Goal: Task Accomplishment & Management: Manage account settings

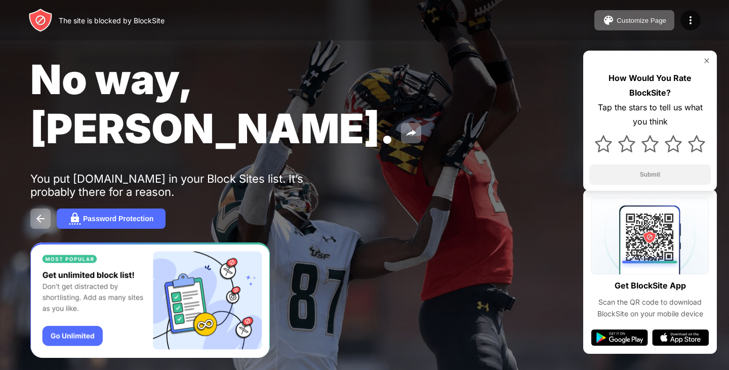
click at [699, 11] on div "Customize Page Edit Block List Redirect Customize Block Page Upgrade Password P…" at bounding box center [648, 20] width 106 height 20
click at [688, 17] on img at bounding box center [691, 20] width 12 height 12
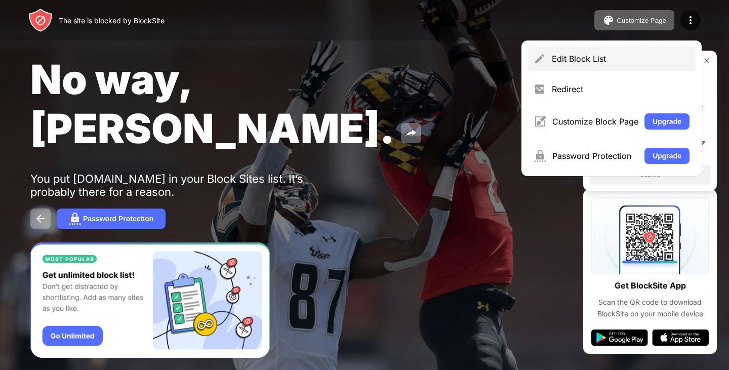
click at [589, 65] on div "Edit Block List" at bounding box center [612, 59] width 168 height 24
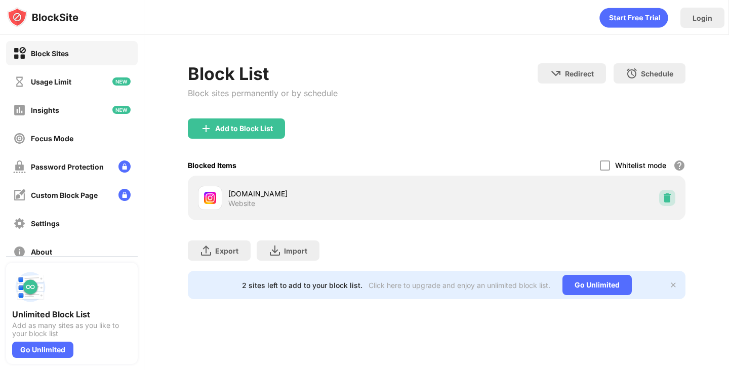
click at [669, 198] on img at bounding box center [668, 198] width 10 height 10
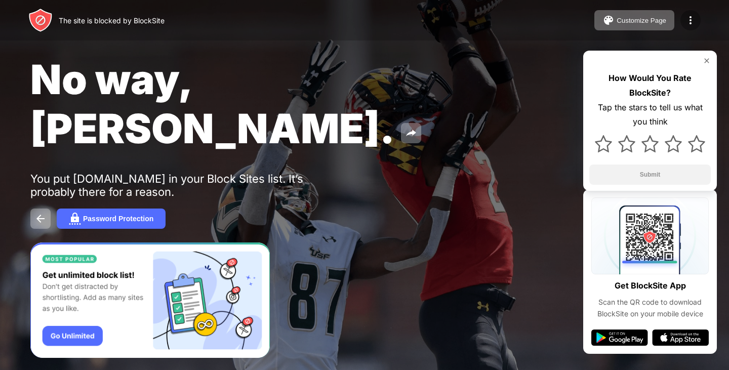
click at [687, 19] on img at bounding box center [691, 20] width 12 height 12
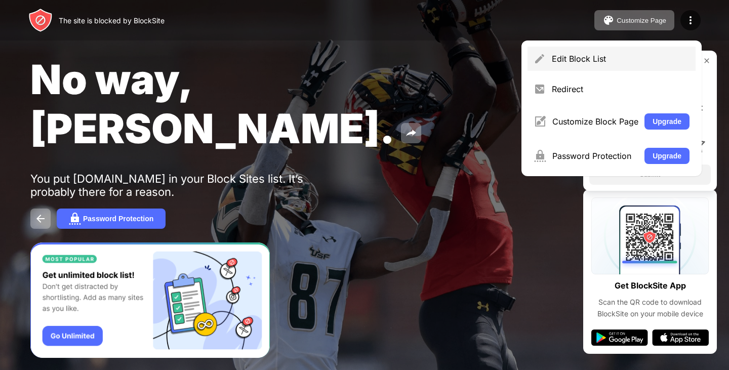
click at [616, 49] on div "Edit Block List" at bounding box center [612, 59] width 168 height 24
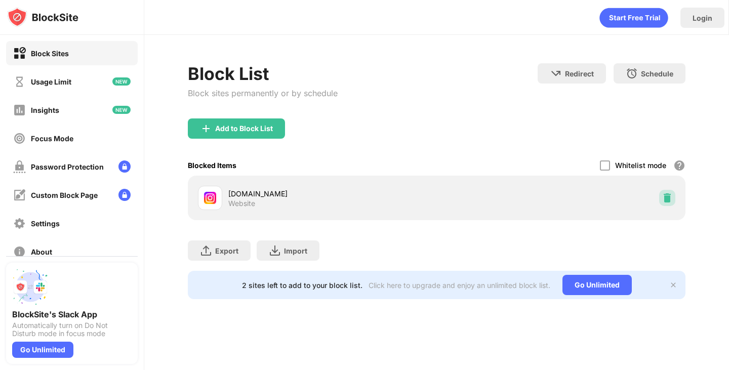
click at [664, 198] on img at bounding box center [668, 198] width 10 height 10
